Goal: Information Seeking & Learning: Learn about a topic

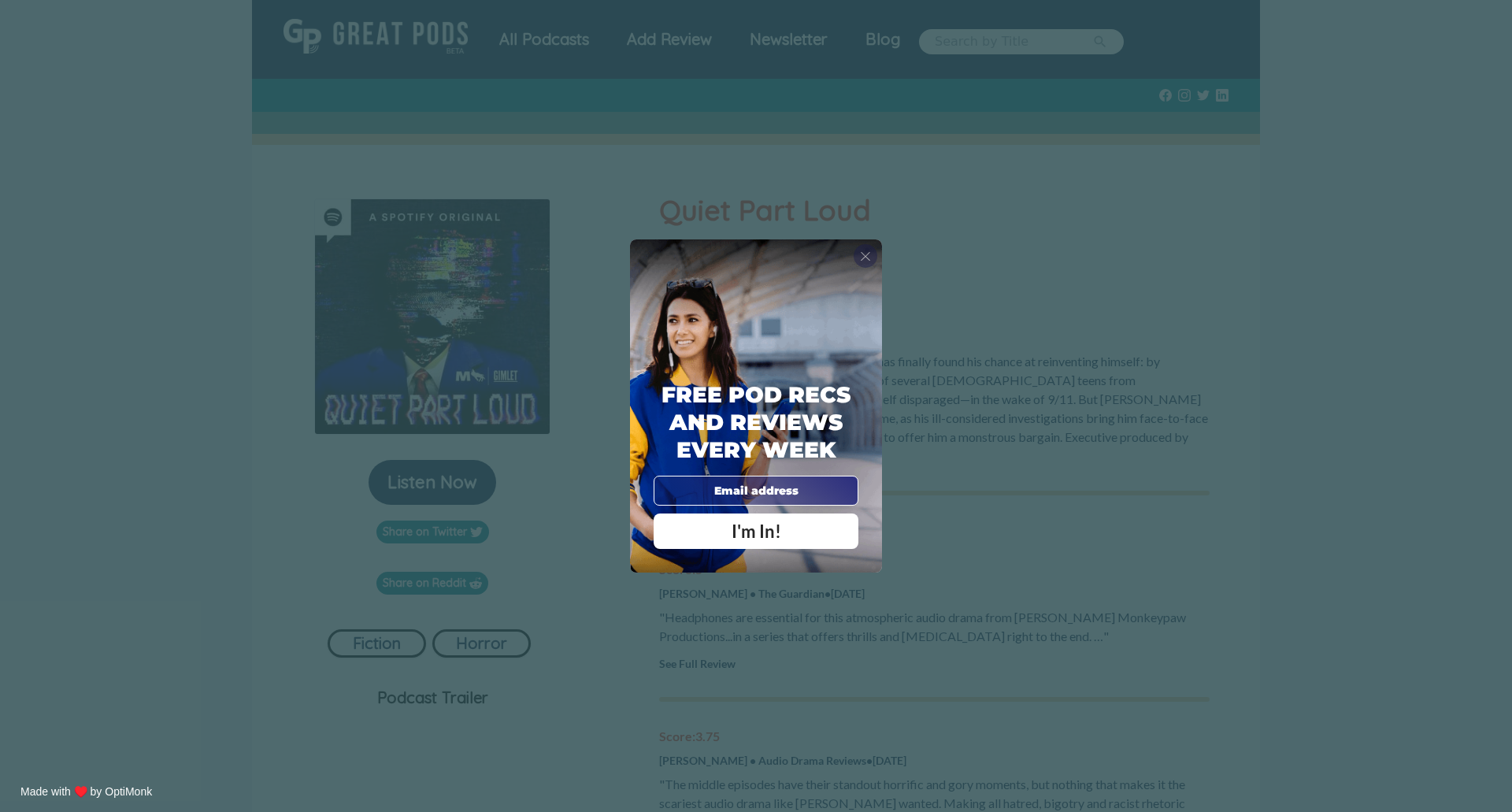
click at [866, 257] on span "X" at bounding box center [864, 256] width 11 height 16
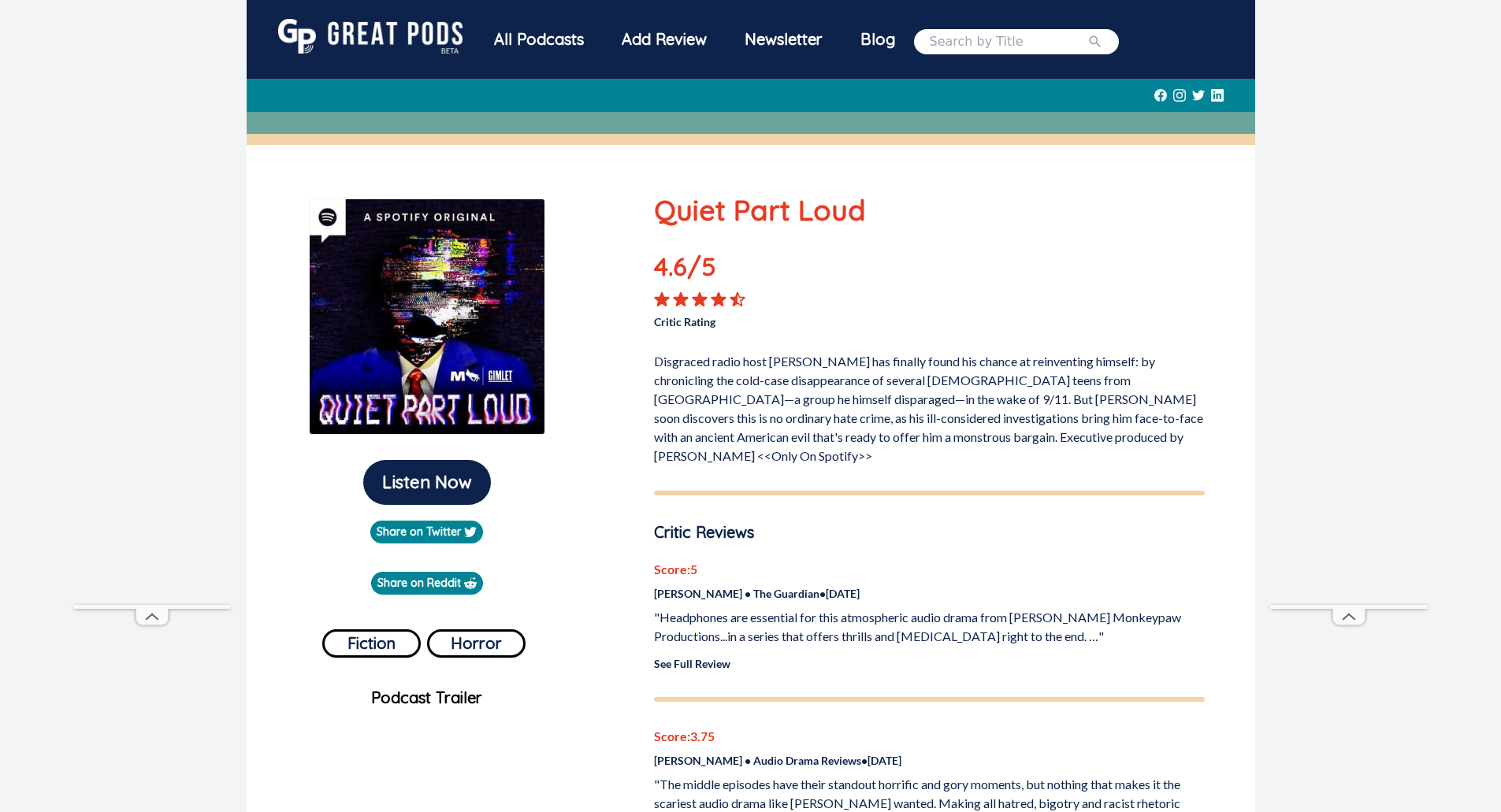
click at [1015, 37] on input "search" at bounding box center [1007, 41] width 157 height 19
type input "scamanda"
click at [1087, 32] on button "submit" at bounding box center [1095, 41] width 16 height 19
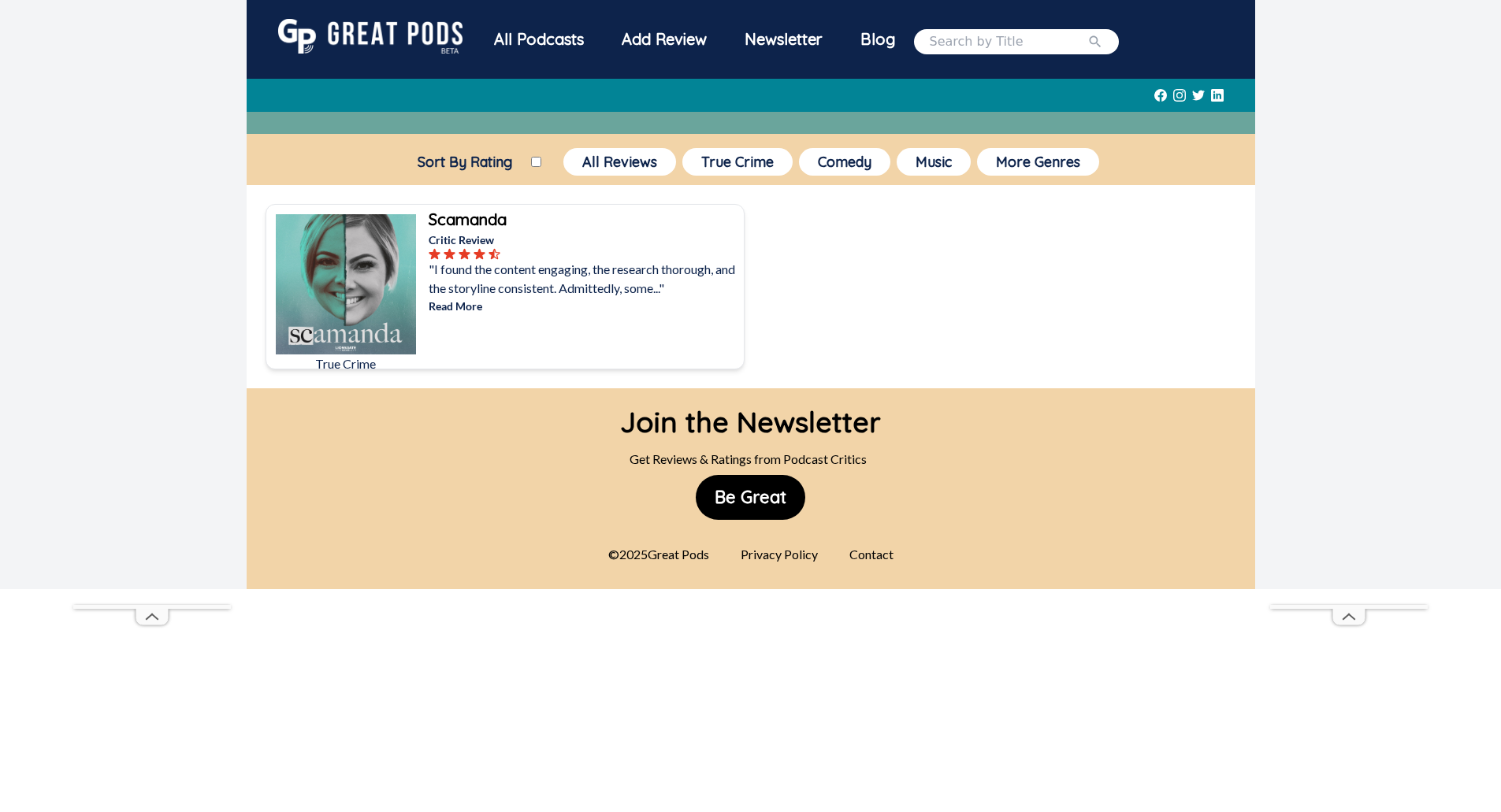
click at [448, 223] on b "Scamanda" at bounding box center [467, 220] width 78 height 20
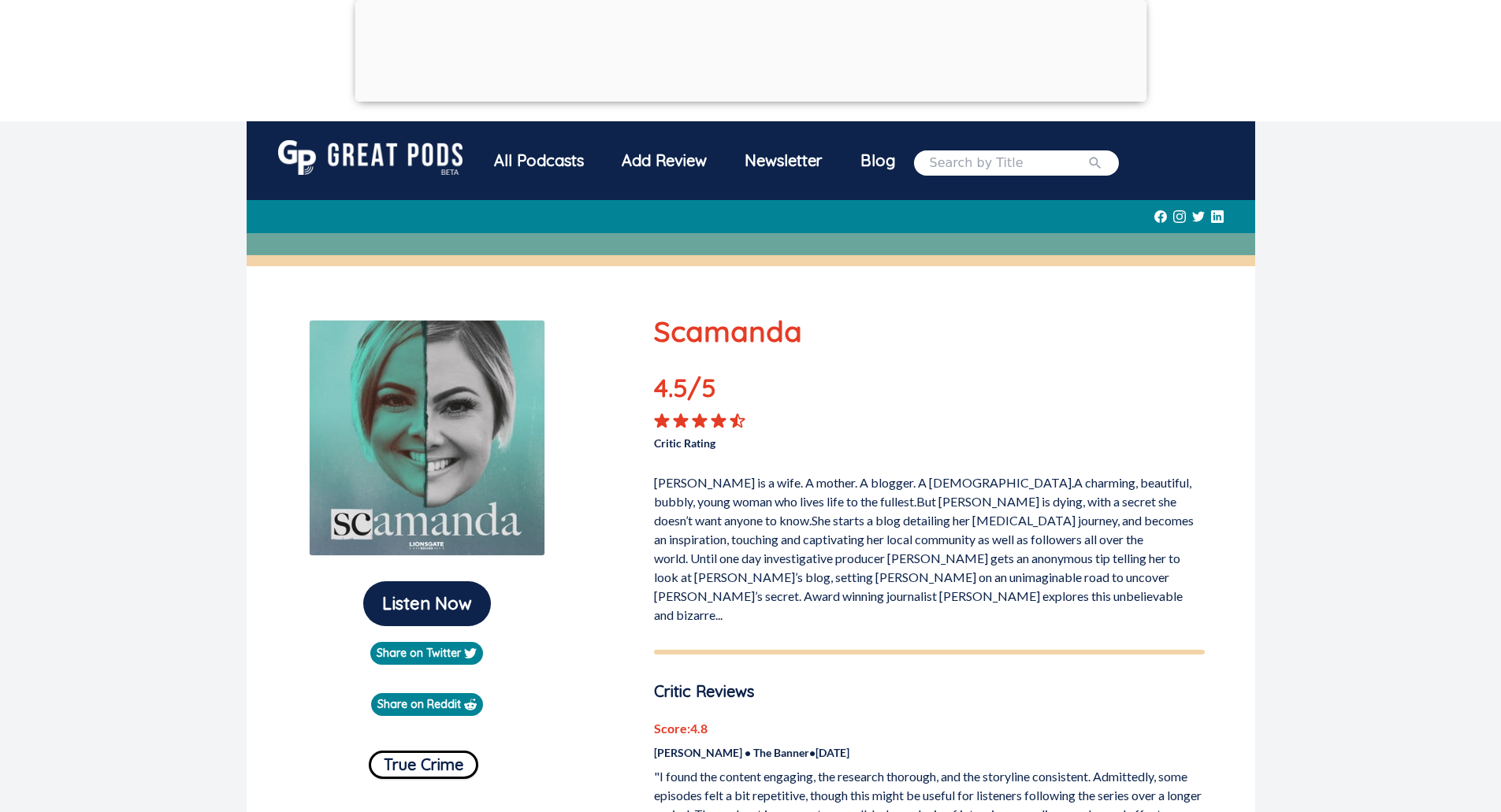
click at [953, 155] on input "search" at bounding box center [1007, 162] width 157 height 19
type input "unicorn girl"
click at [1087, 153] on button "submit" at bounding box center [1095, 162] width 16 height 19
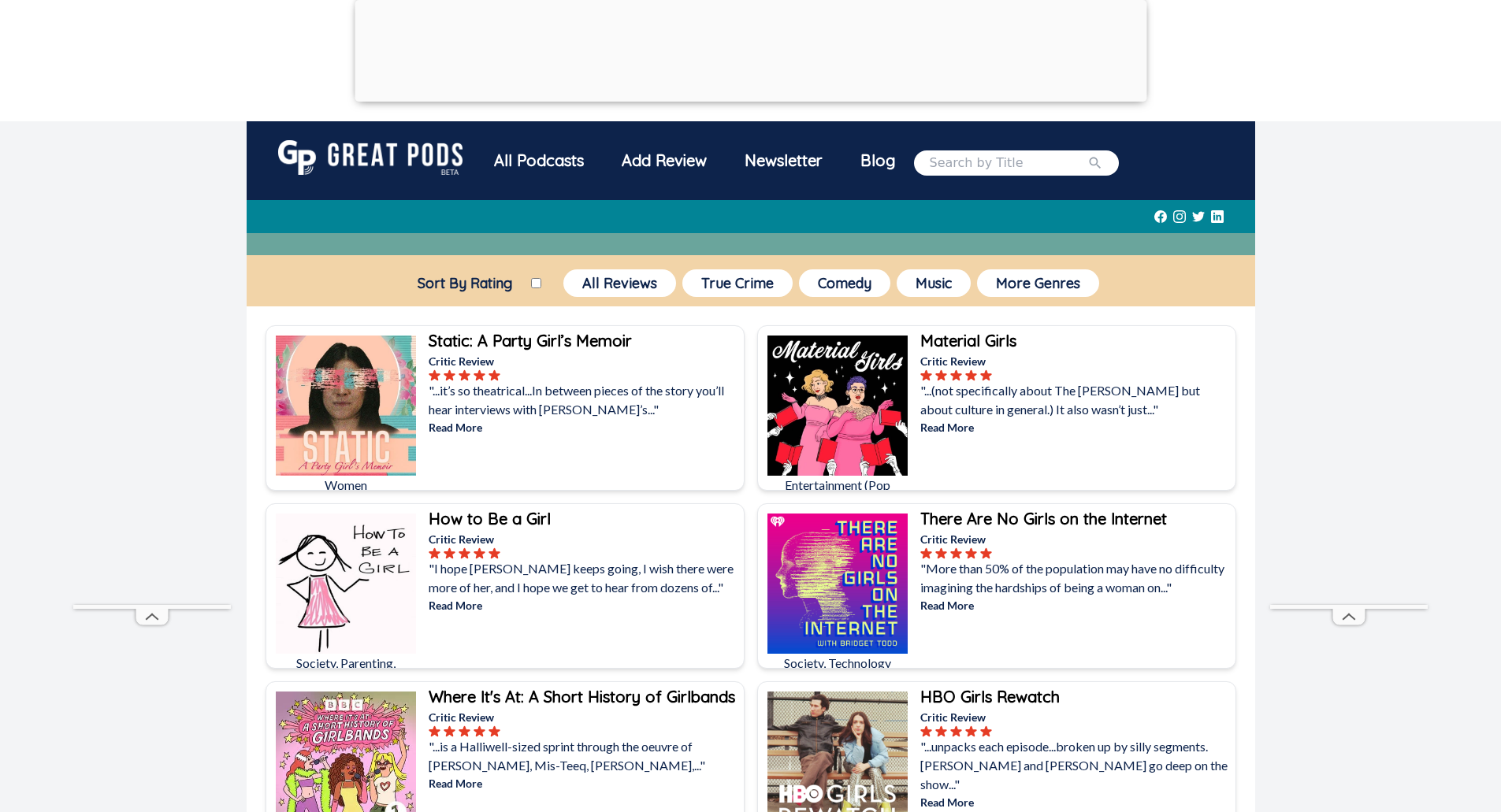
click at [949, 167] on input "search" at bounding box center [1007, 162] width 157 height 19
type input "Believe in Magic"
click at [1087, 153] on button "submit" at bounding box center [1095, 162] width 16 height 19
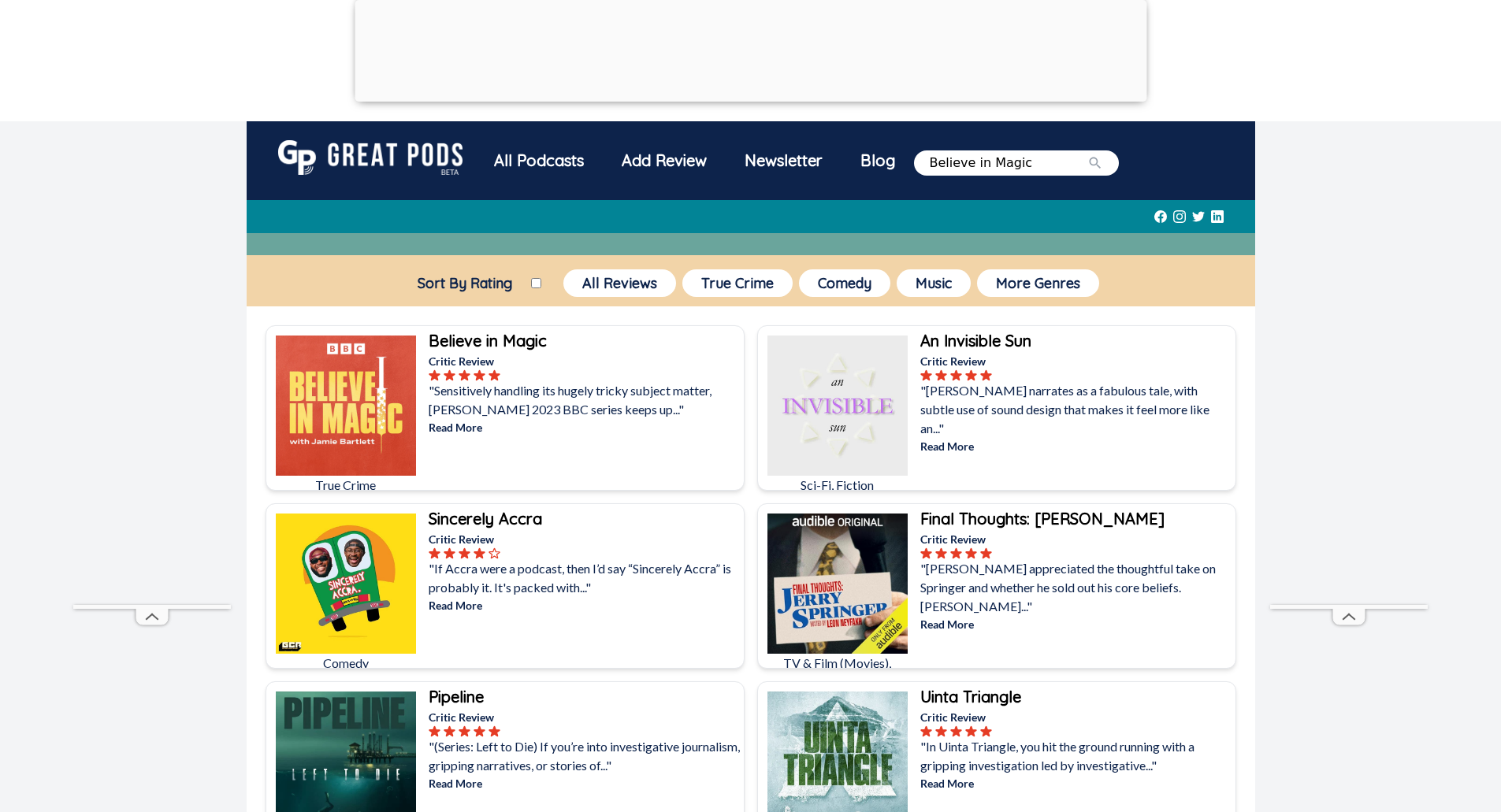
click at [476, 345] on b "Believe in Magic" at bounding box center [487, 341] width 118 height 20
